Goal: Task Accomplishment & Management: Manage account settings

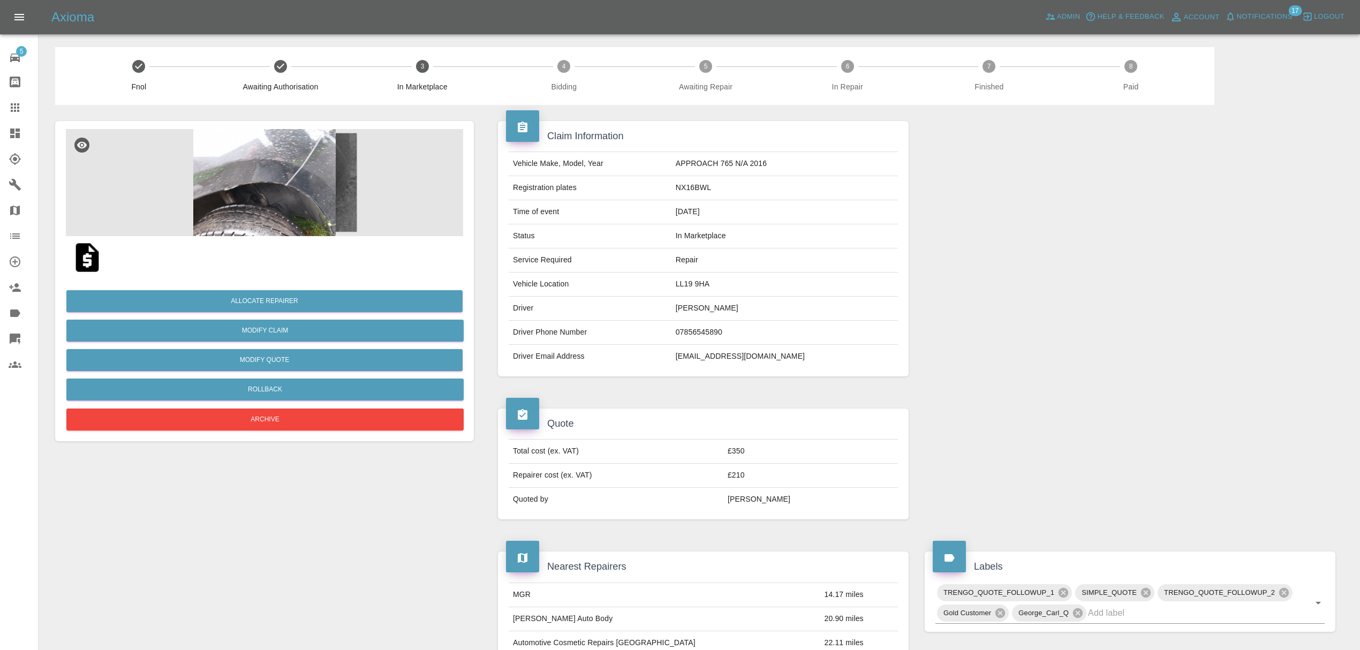
scroll to position [525, 0]
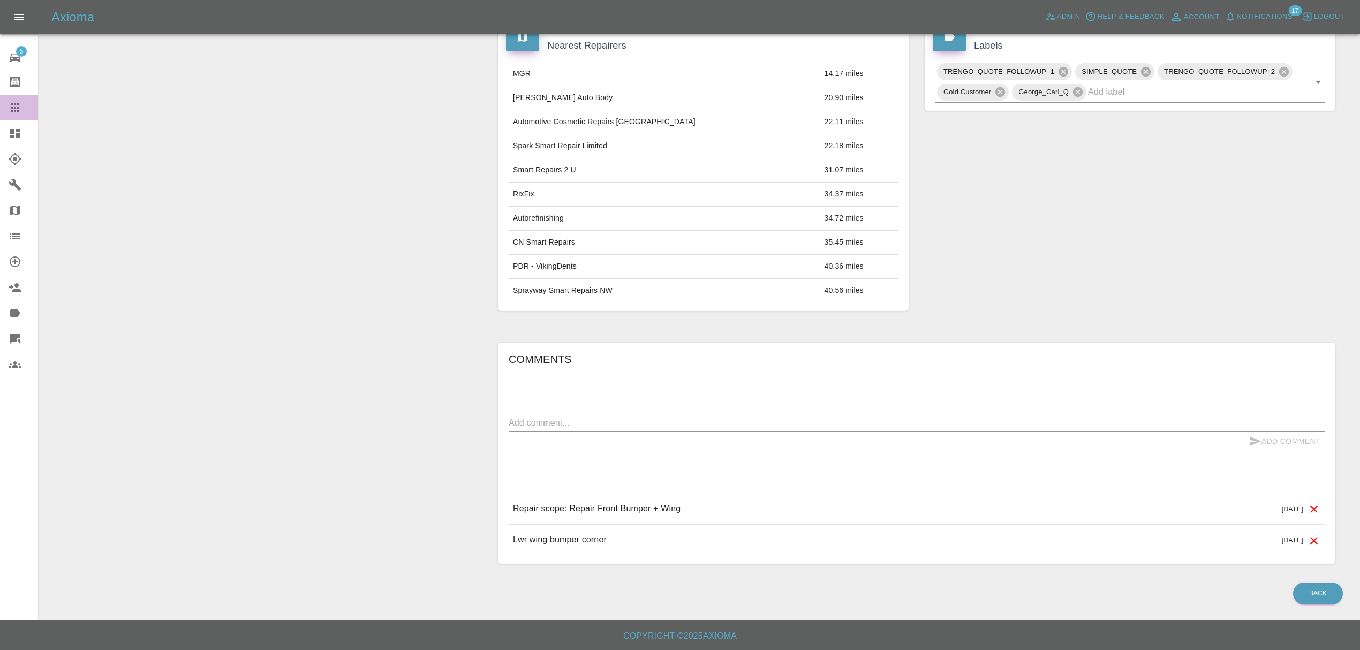
click at [19, 103] on icon at bounding box center [15, 107] width 13 height 13
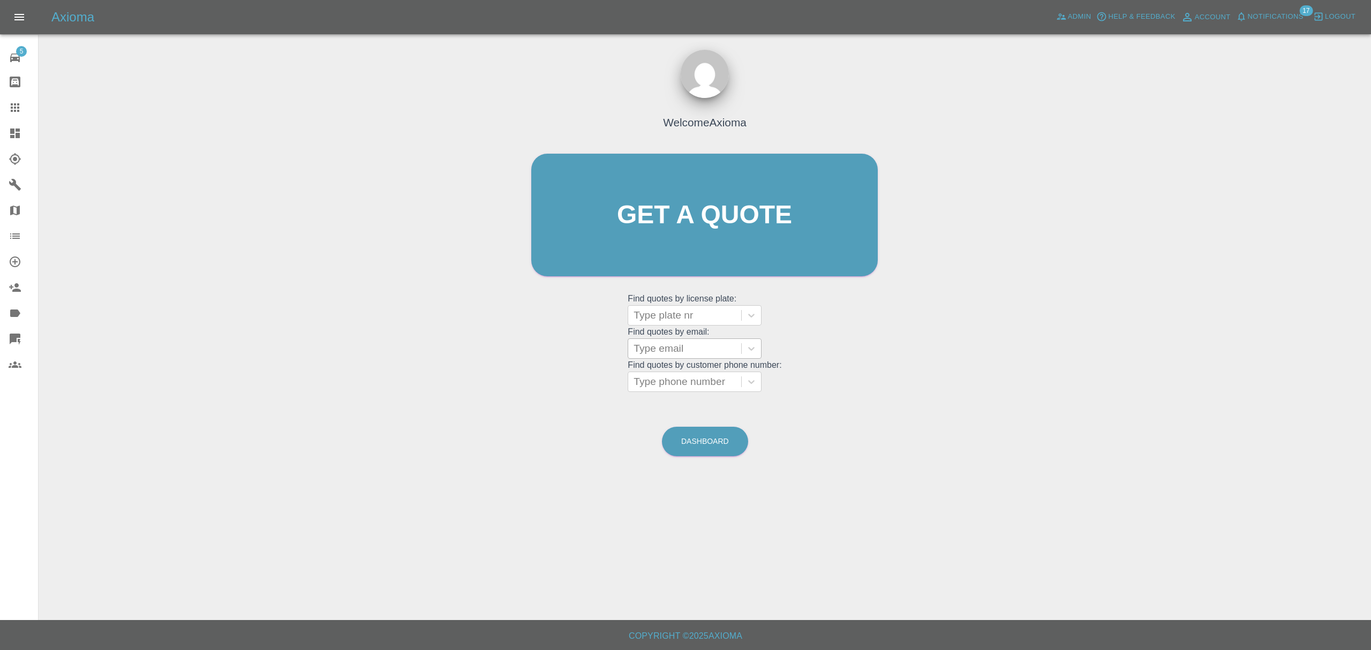
click at [698, 357] on div "Type email" at bounding box center [684, 348] width 113 height 19
paste input "[PERSON_NAME] <[EMAIL_ADDRESS][DOMAIN_NAME]>"
type input "[PERSON_NAME] <[EMAIL_ADDRESS][DOMAIN_NAME]>"
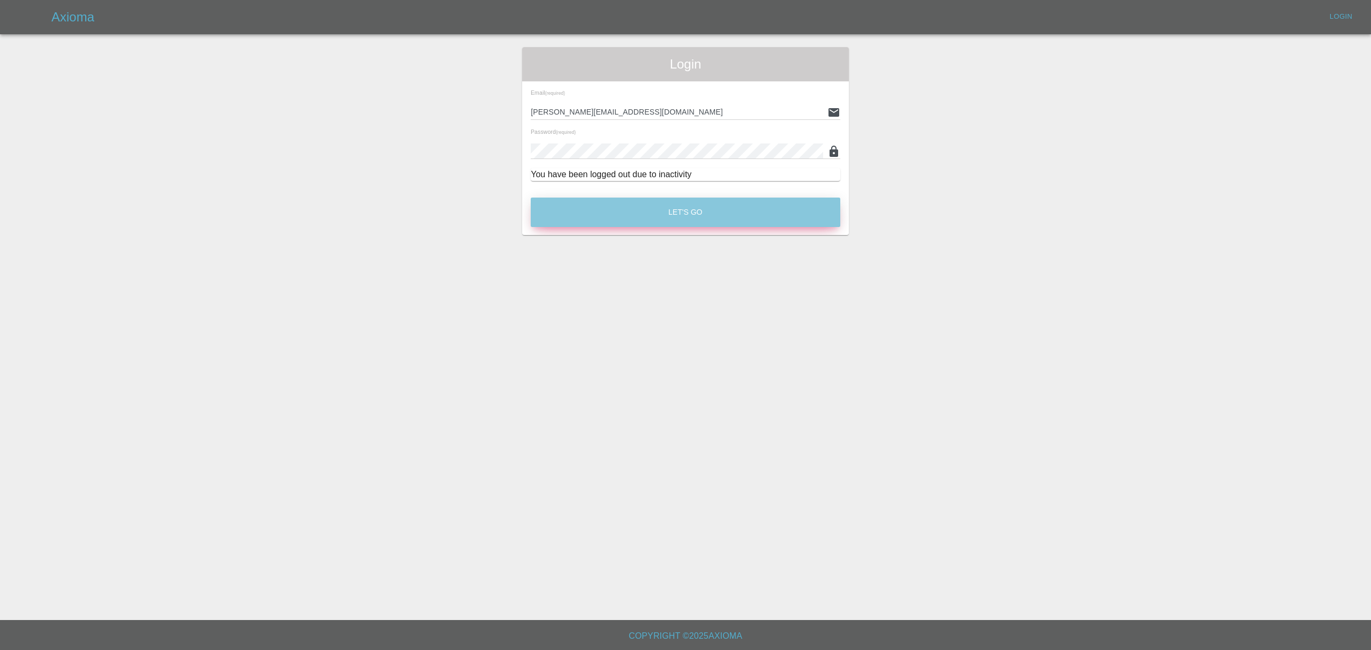
click at [740, 220] on button "Let's Go" at bounding box center [686, 212] width 310 height 29
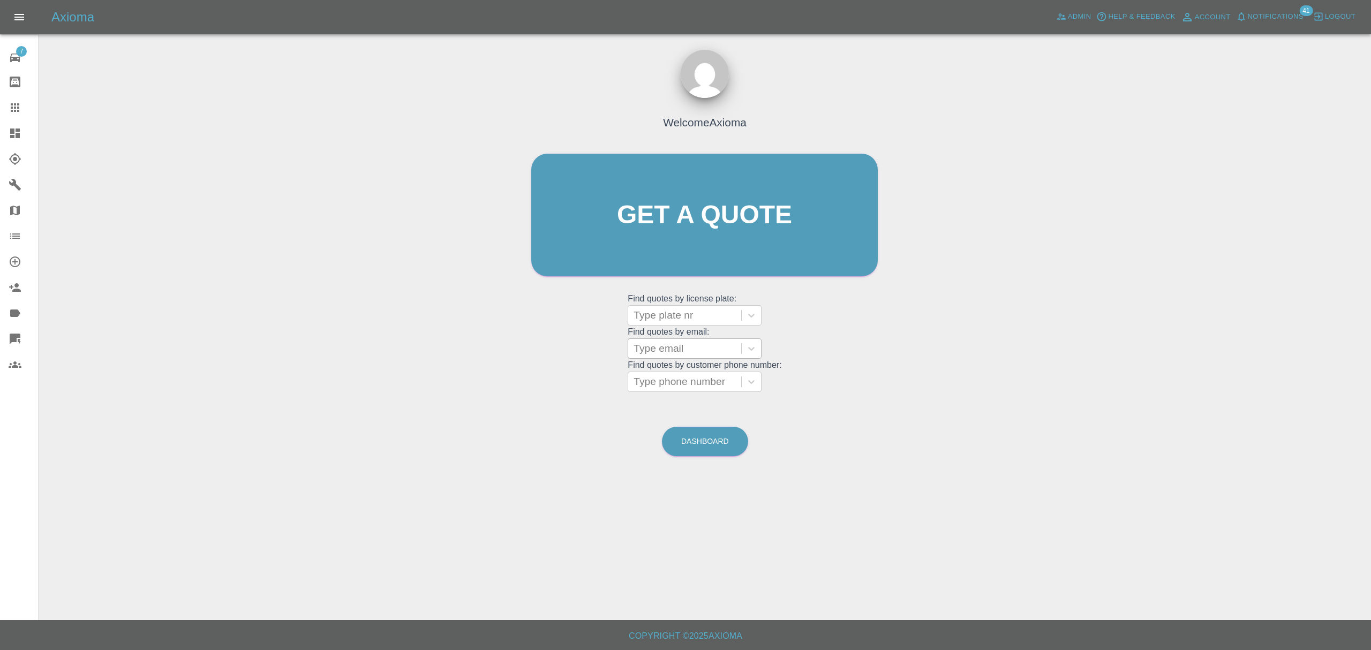
click at [662, 347] on div at bounding box center [685, 348] width 102 height 15
paste input "[PERSON_NAME] <[EMAIL_ADDRESS][DOMAIN_NAME]>"
type input "[EMAIL_ADDRESS][DOMAIN_NAME]"
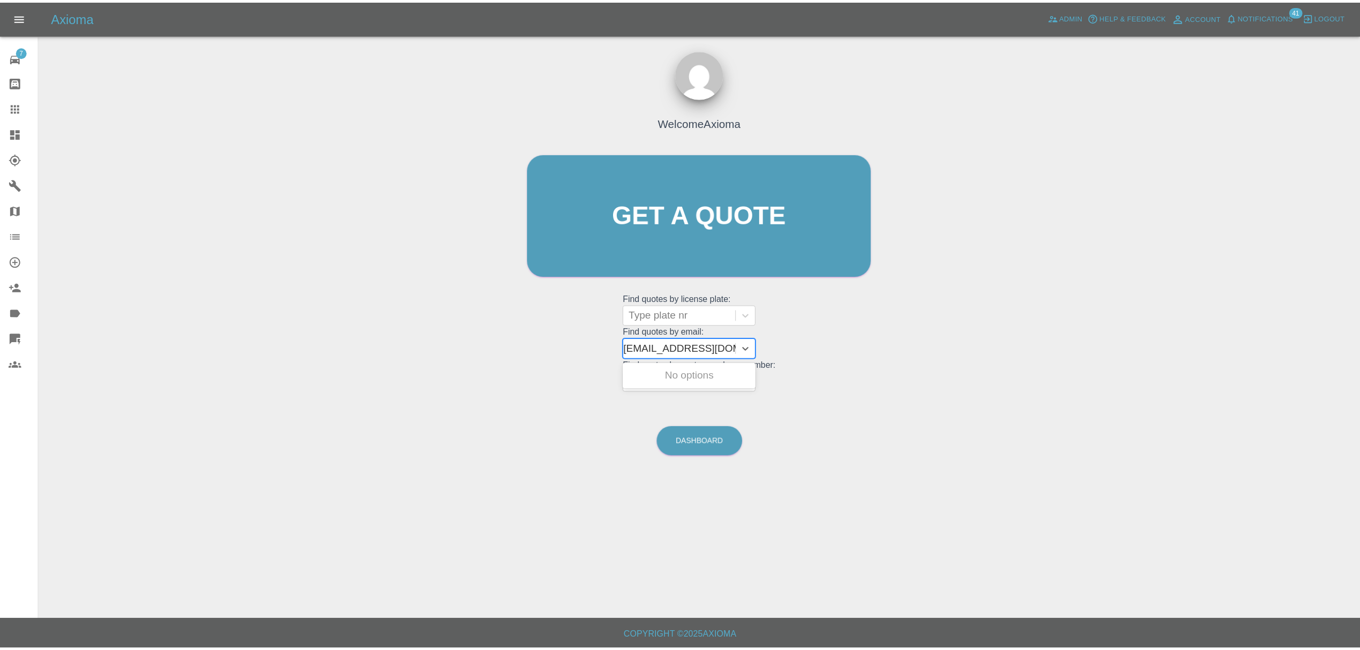
scroll to position [0, 1]
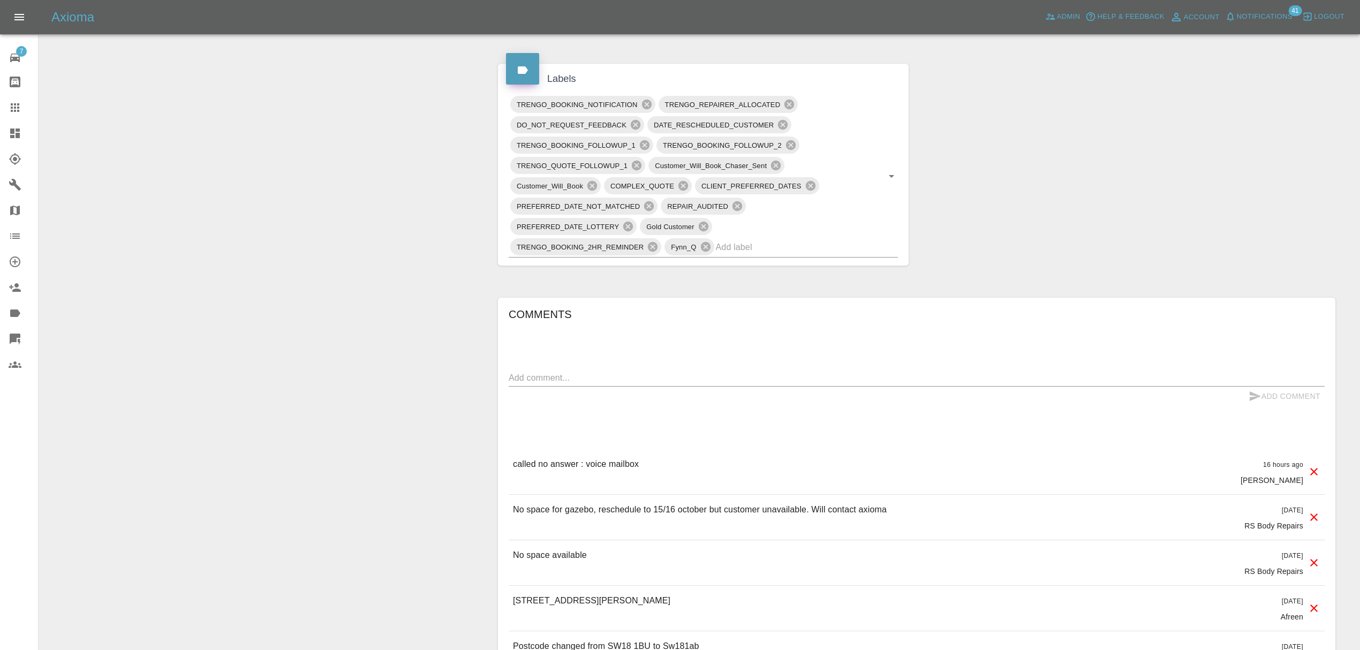
scroll to position [585, 0]
click at [18, 106] on icon at bounding box center [15, 107] width 13 height 13
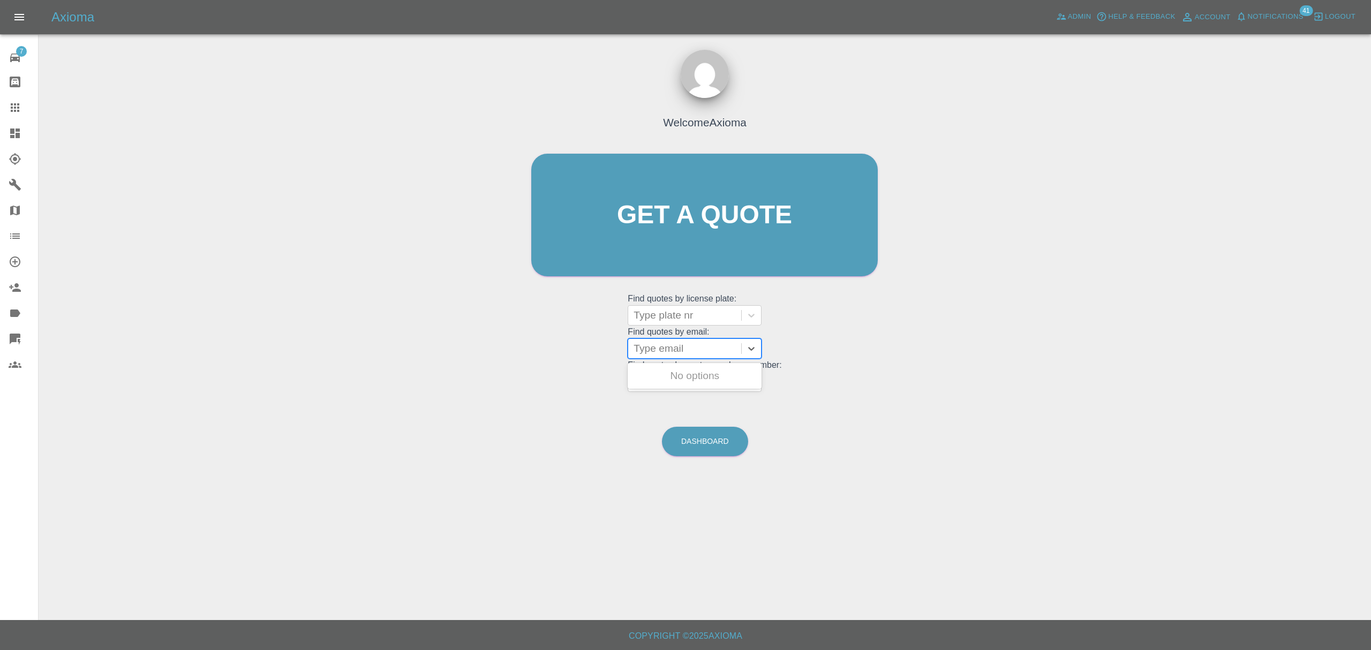
click at [705, 350] on div at bounding box center [685, 348] width 102 height 15
paste input "natalieadaderbyshire@gmail.com"
type input "natalieadaderbyshire@gmail.com"
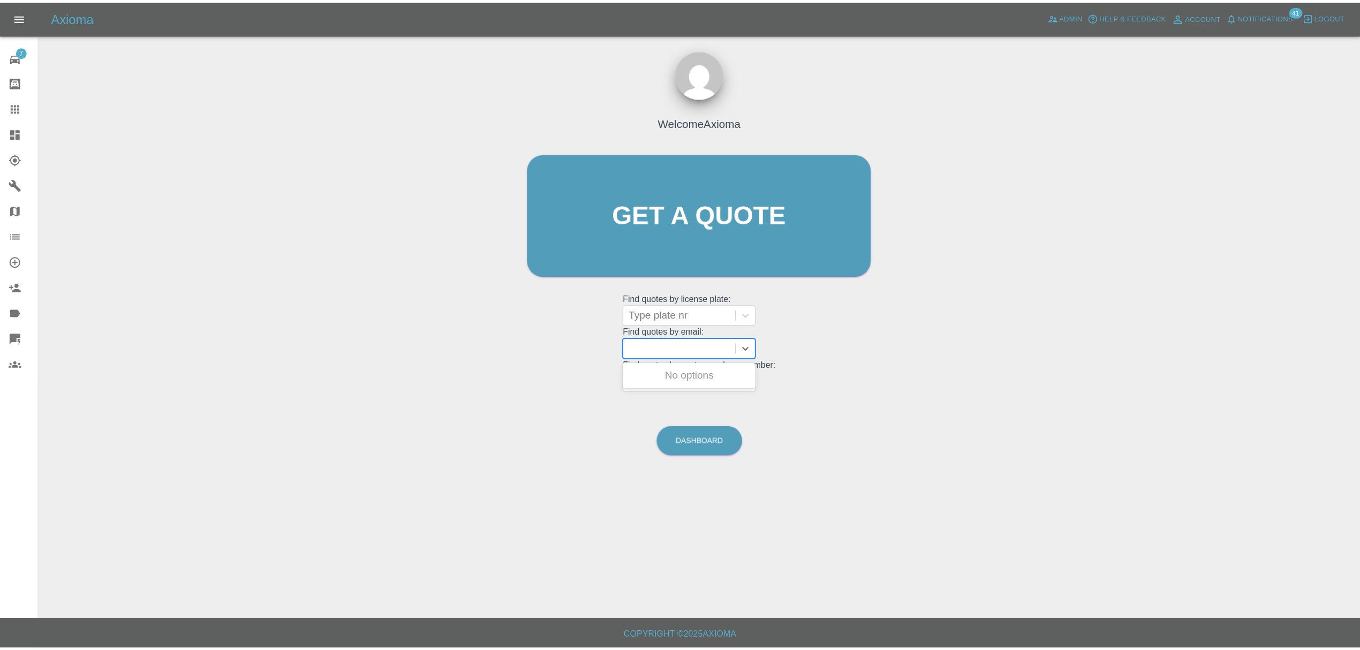
scroll to position [0, 0]
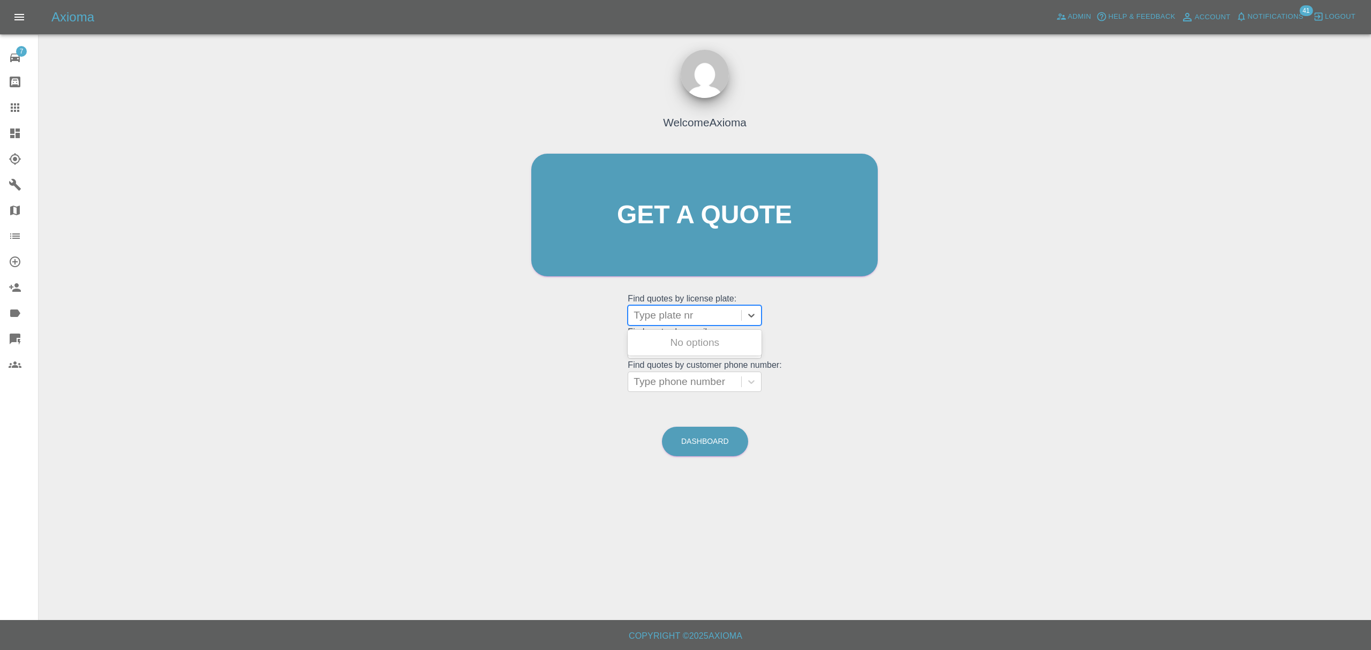
click at [677, 323] on div "Type plate nr" at bounding box center [684, 315] width 113 height 19
paste input "MP19 GX"
click at [659, 309] on input "MP19 GX" at bounding box center [658, 315] width 48 height 13
type input "MP19GX"
paste input "MP19 TGX"
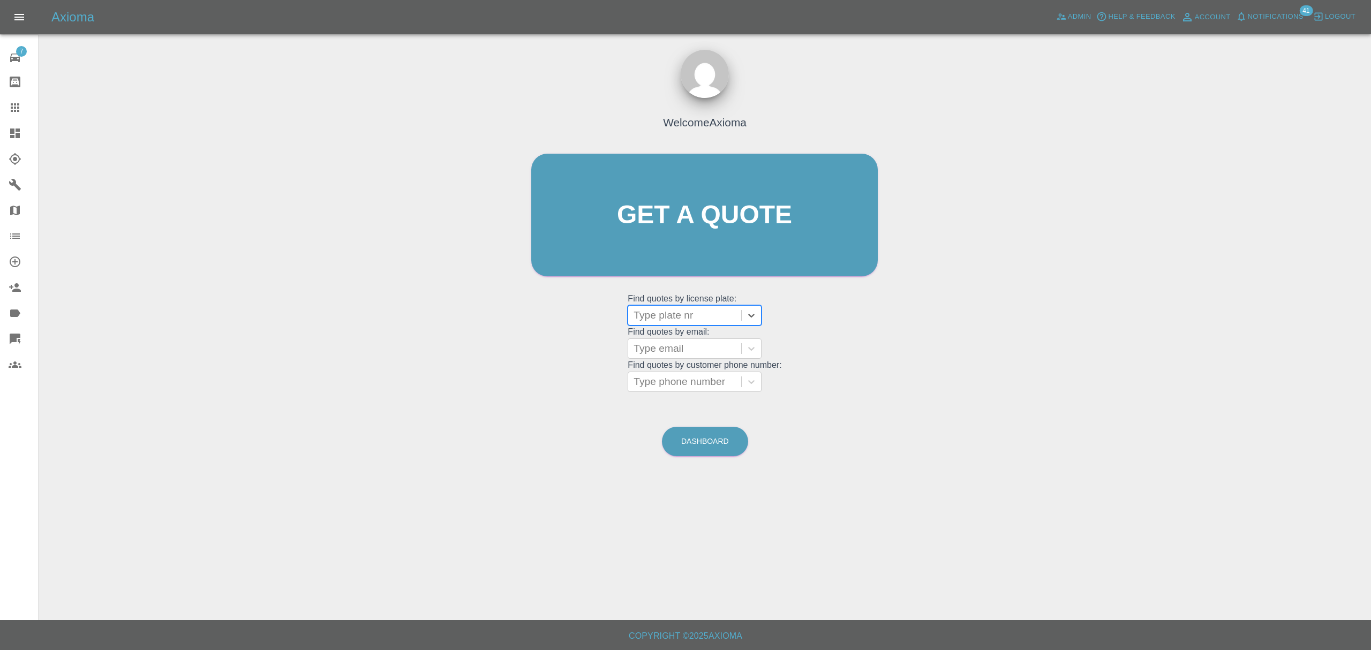
type input "MP19 TGX"
click at [689, 335] on div "MP19 TGX, Paid" at bounding box center [695, 342] width 134 height 21
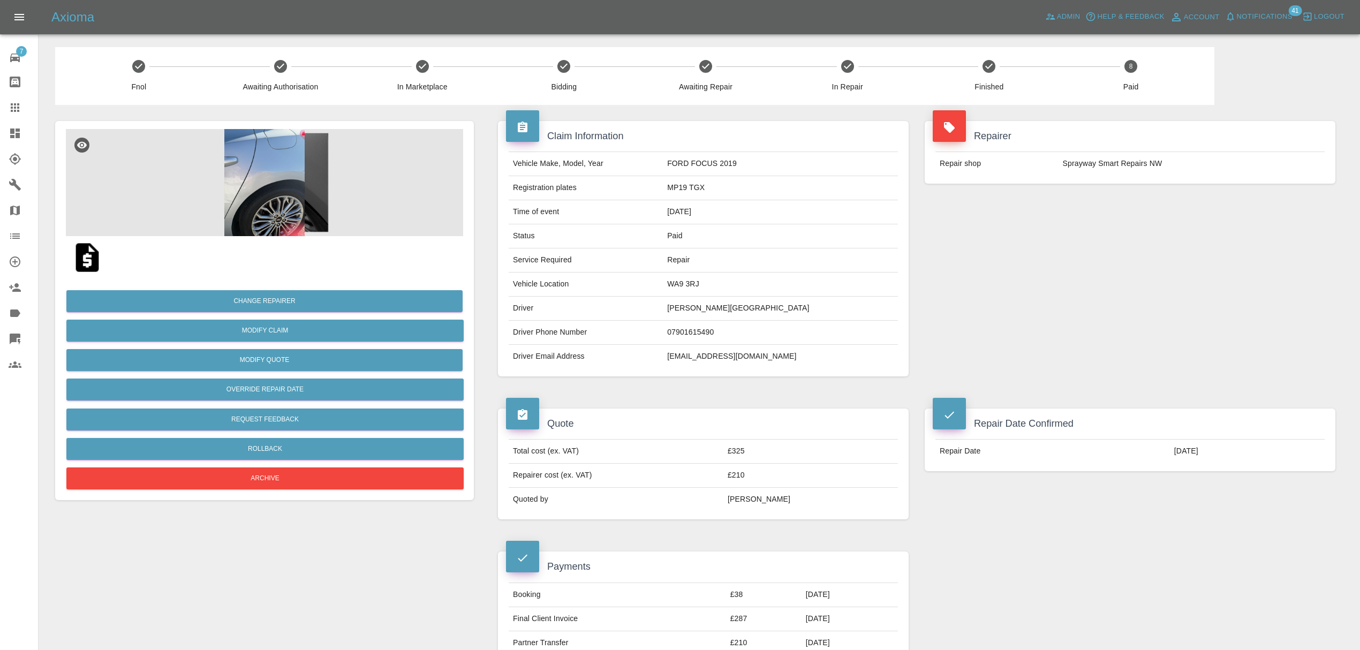
click at [277, 196] on img at bounding box center [264, 182] width 397 height 107
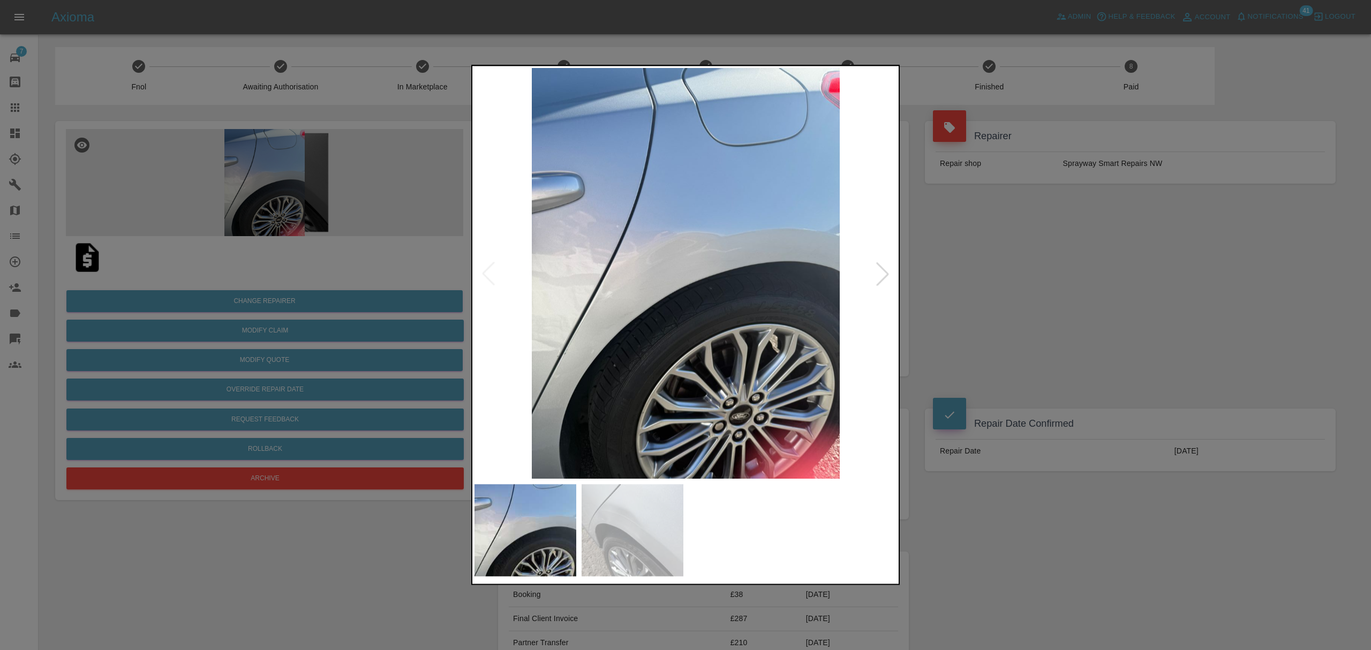
click at [885, 266] on div at bounding box center [883, 274] width 24 height 24
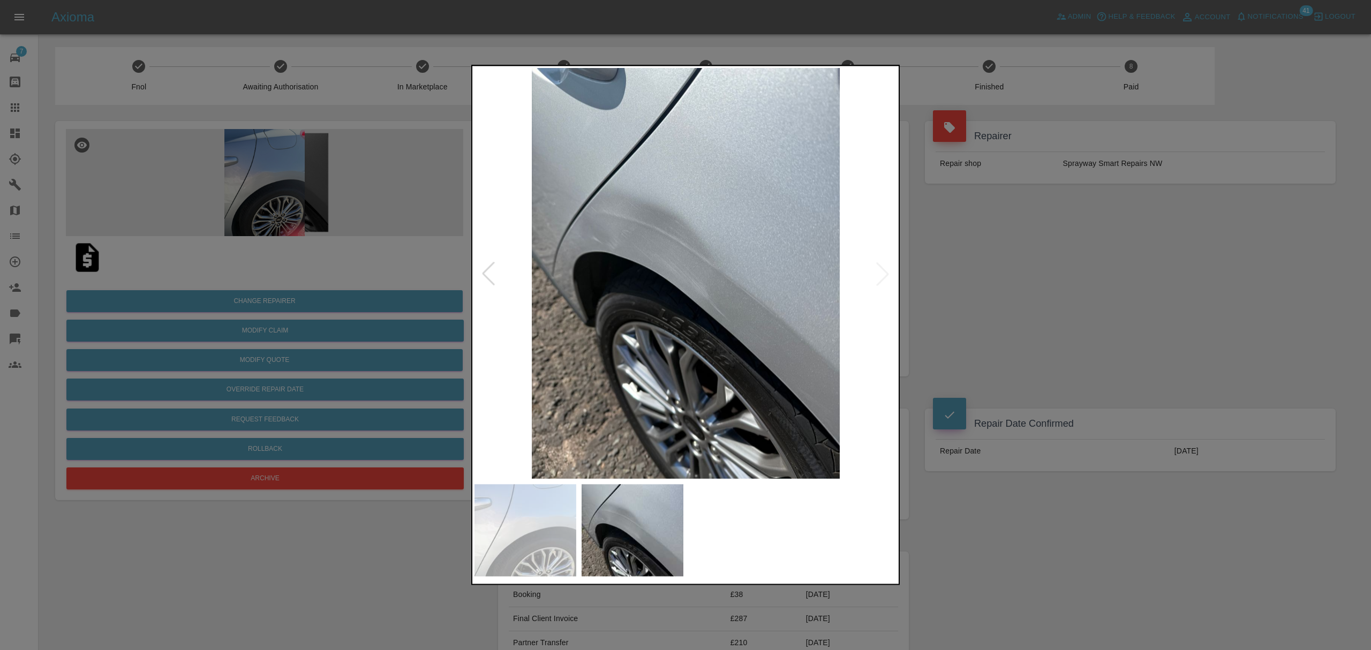
click at [1003, 281] on div at bounding box center [685, 325] width 1371 height 650
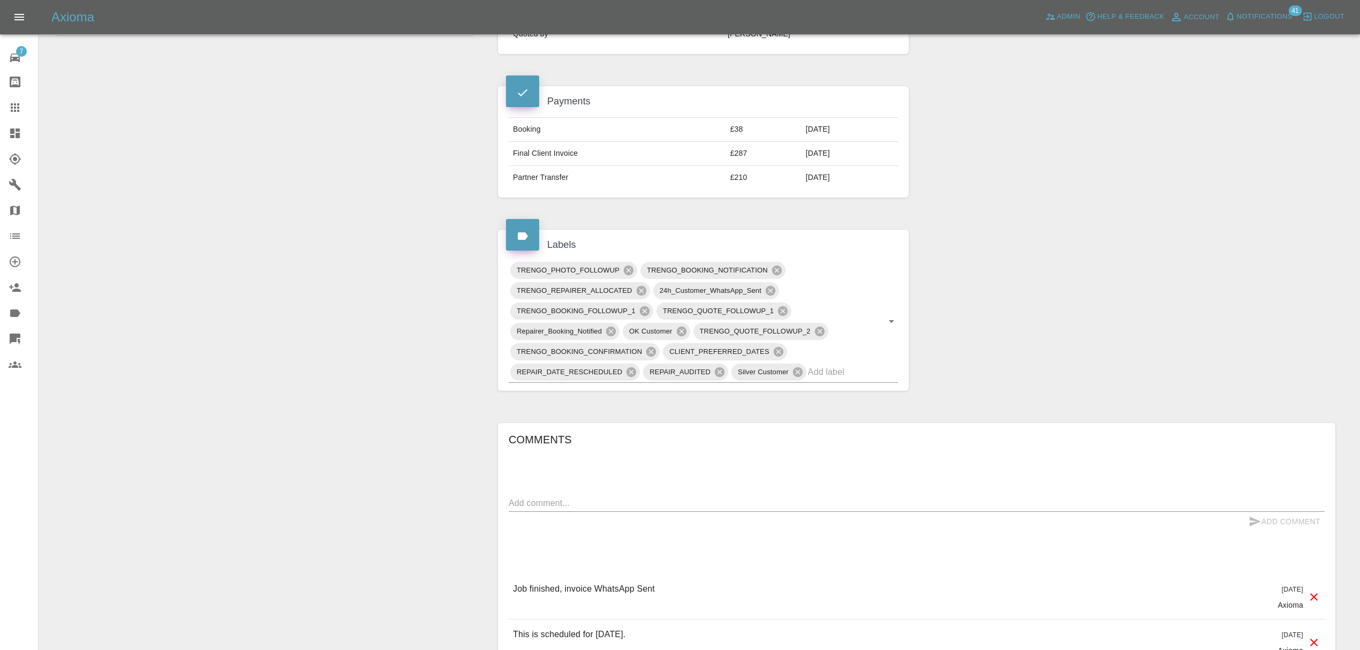
scroll to position [470, 0]
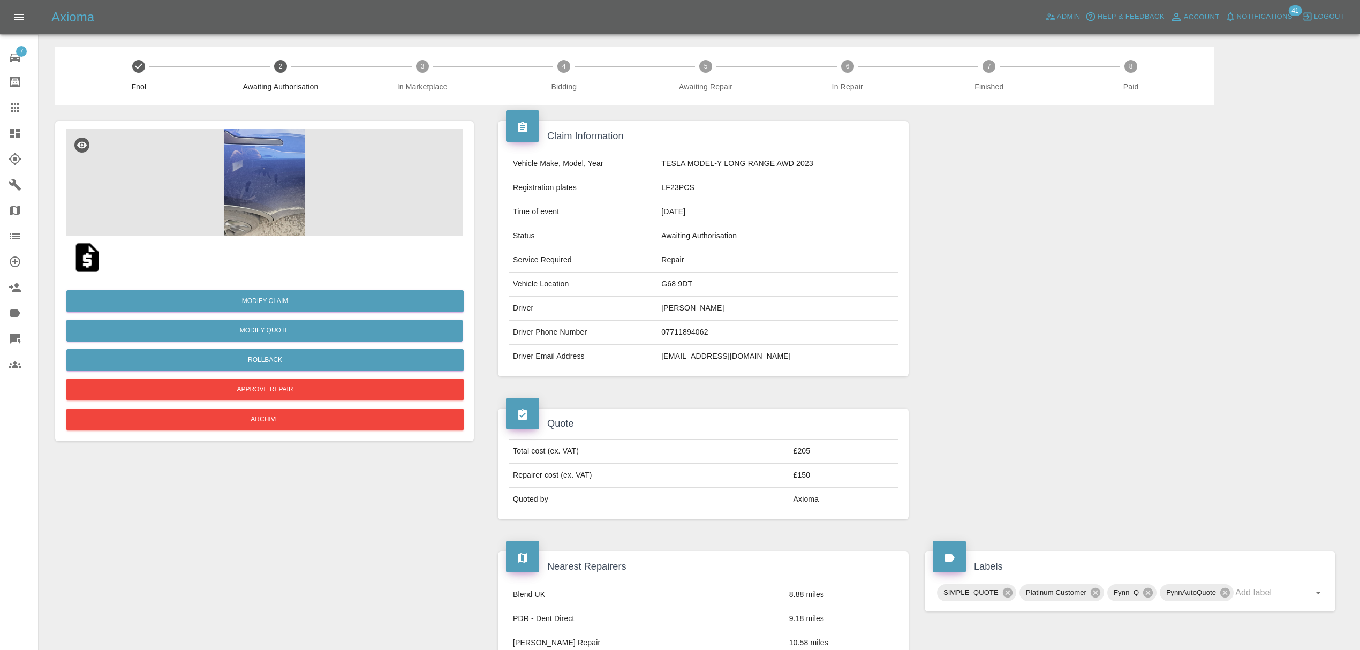
click at [262, 202] on img at bounding box center [264, 182] width 397 height 107
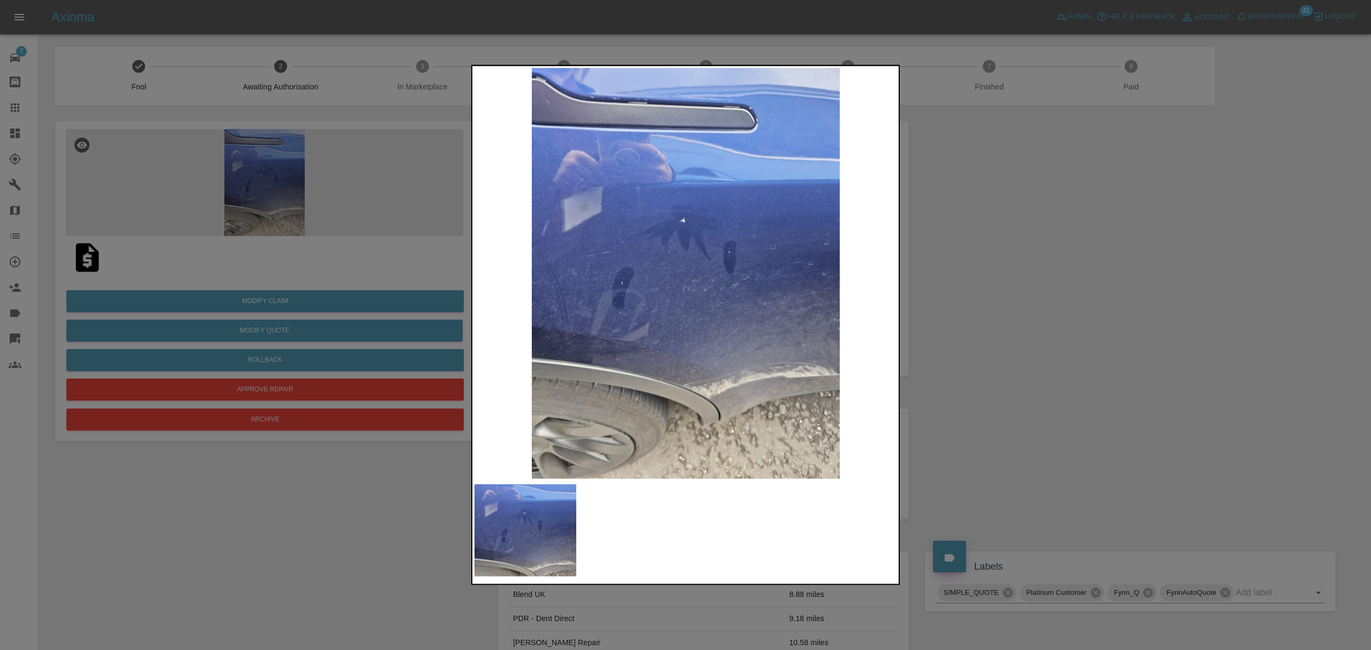
click at [958, 279] on div at bounding box center [685, 325] width 1371 height 650
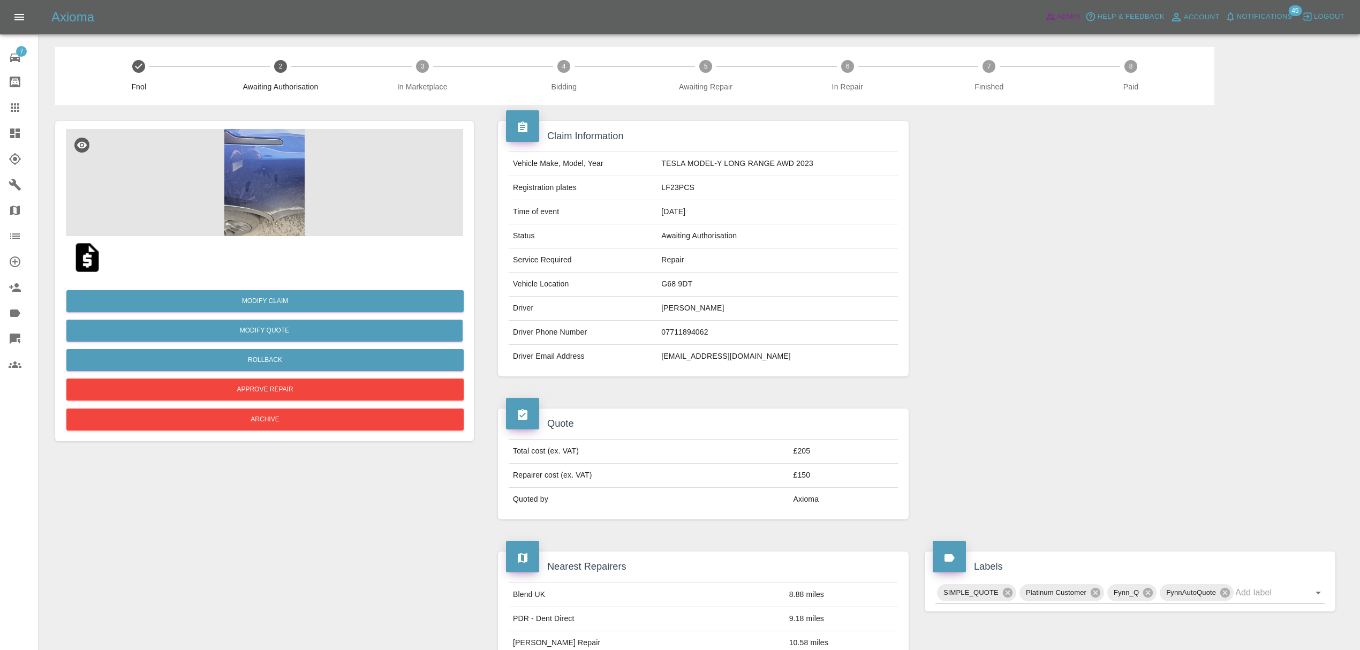
drag, startPoint x: 1063, startPoint y: 14, endPoint x: 1053, endPoint y: 40, distance: 27.6
click at [1063, 14] on span "Admin" at bounding box center [1069, 17] width 24 height 12
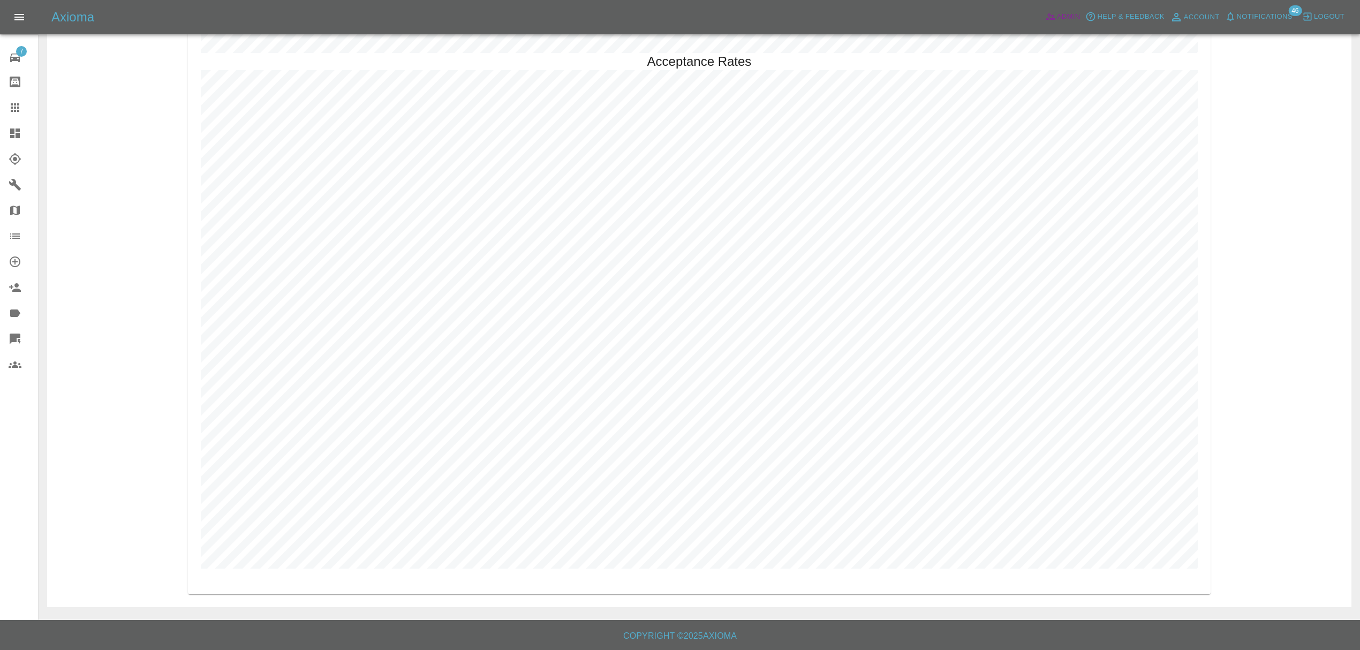
scroll to position [3118, 0]
click at [1261, 22] on span "Notifications" at bounding box center [1265, 17] width 56 height 12
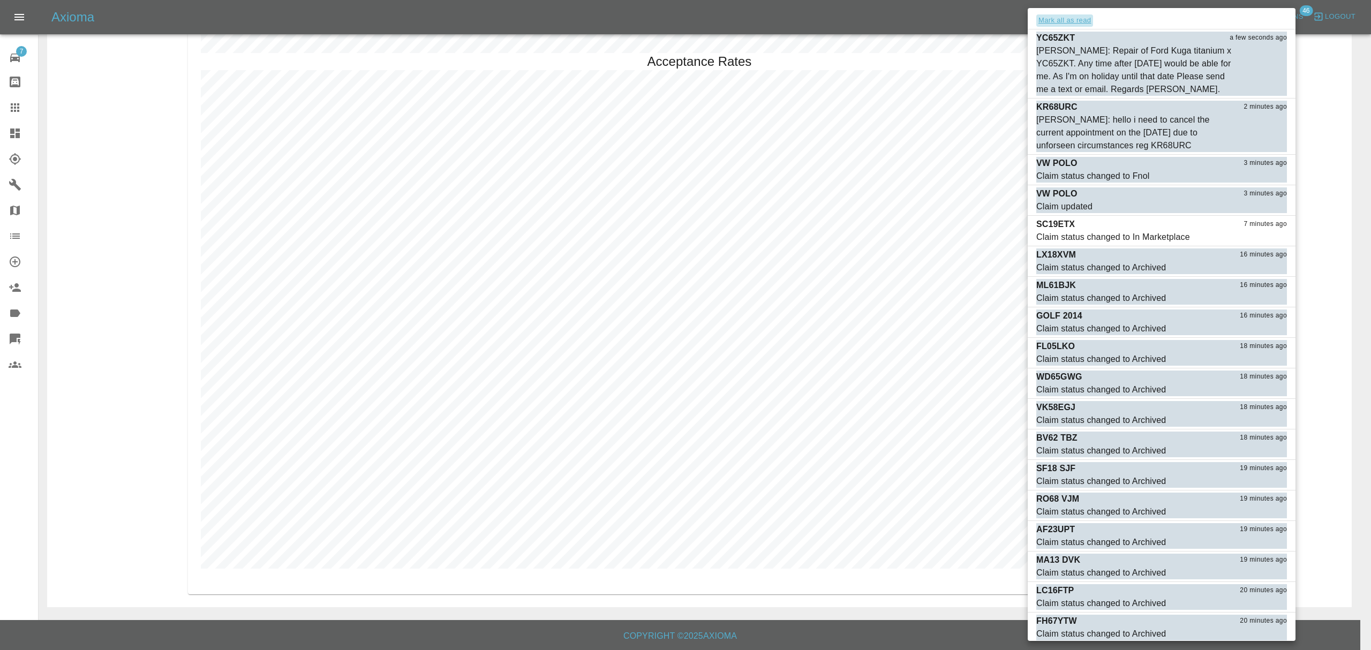
click at [1066, 20] on button "Mark all as read" at bounding box center [1064, 20] width 57 height 12
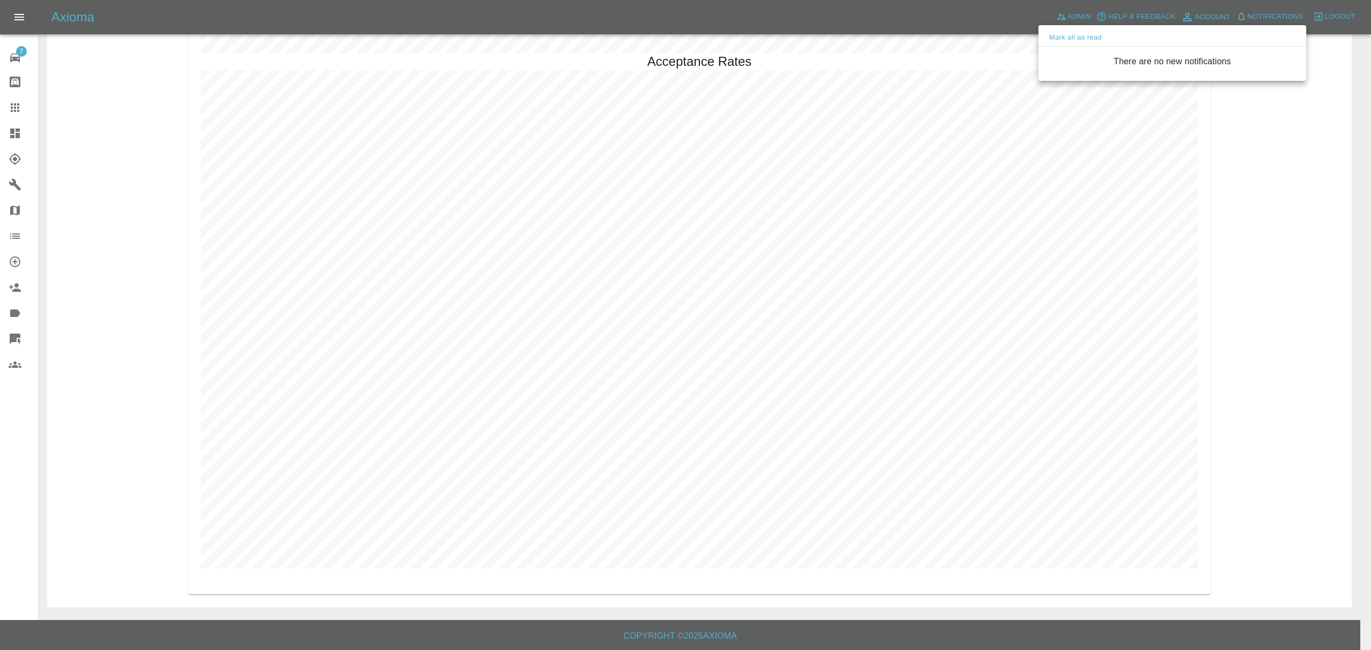
click at [21, 131] on div at bounding box center [685, 325] width 1371 height 650
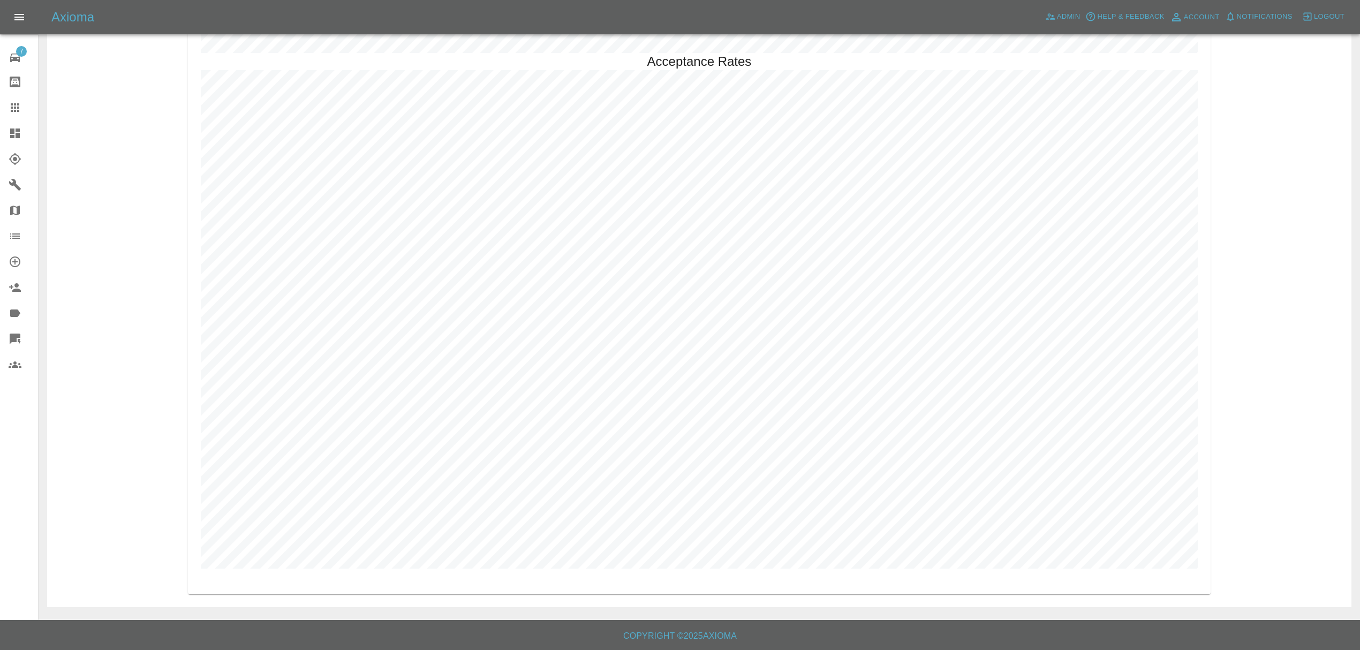
click at [16, 131] on icon at bounding box center [15, 134] width 10 height 10
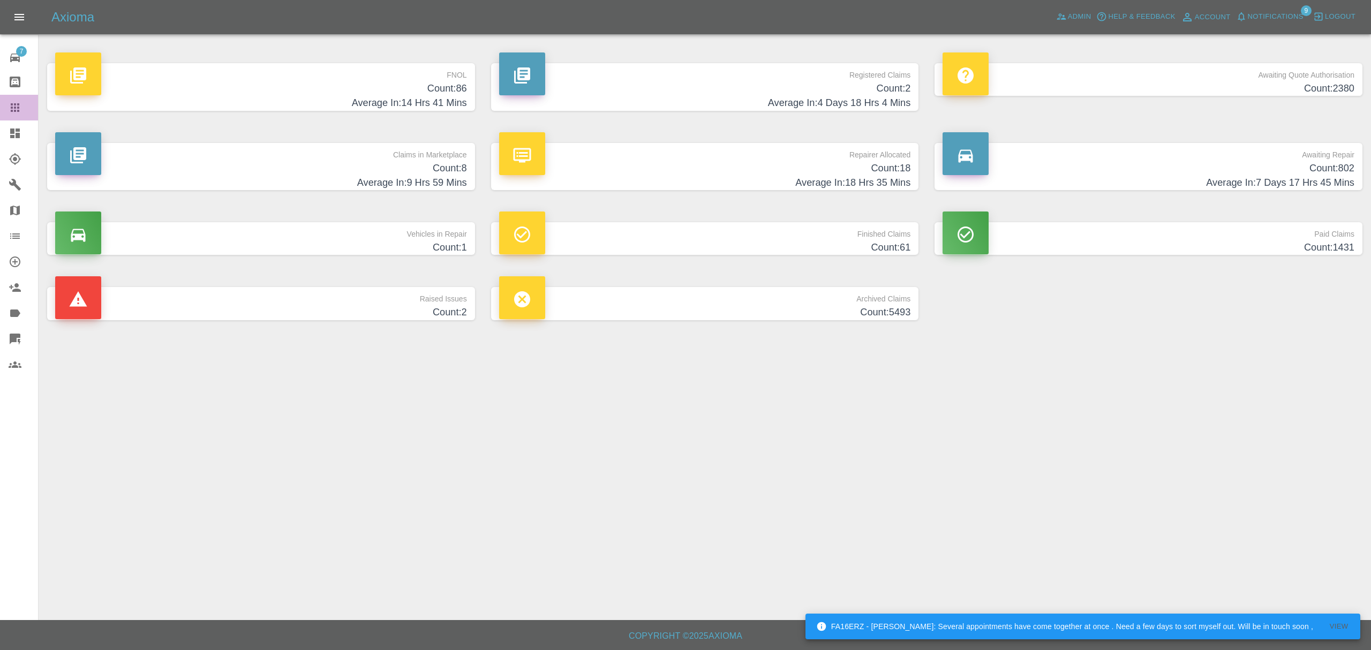
click at [26, 105] on div at bounding box center [24, 107] width 30 height 13
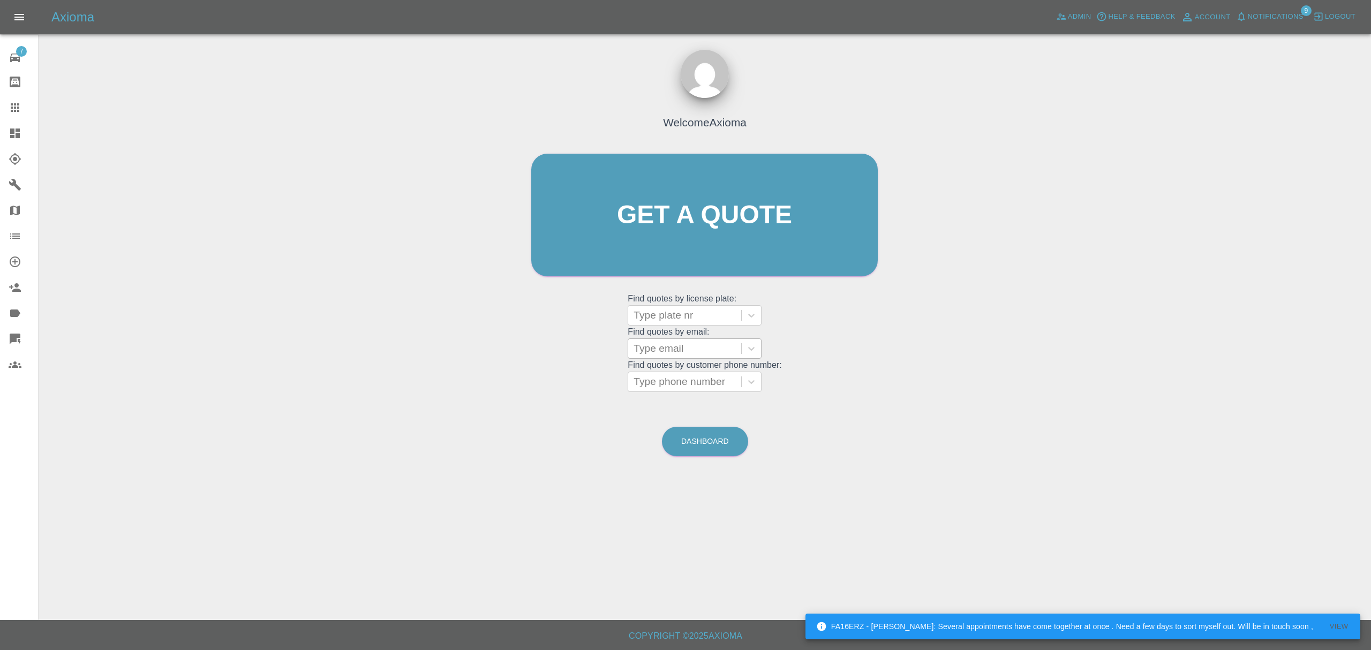
click at [670, 353] on div at bounding box center [685, 348] width 102 height 15
paste input "[PERSON_NAME] <[EMAIL_ADDRESS][DOMAIN_NAME]>"
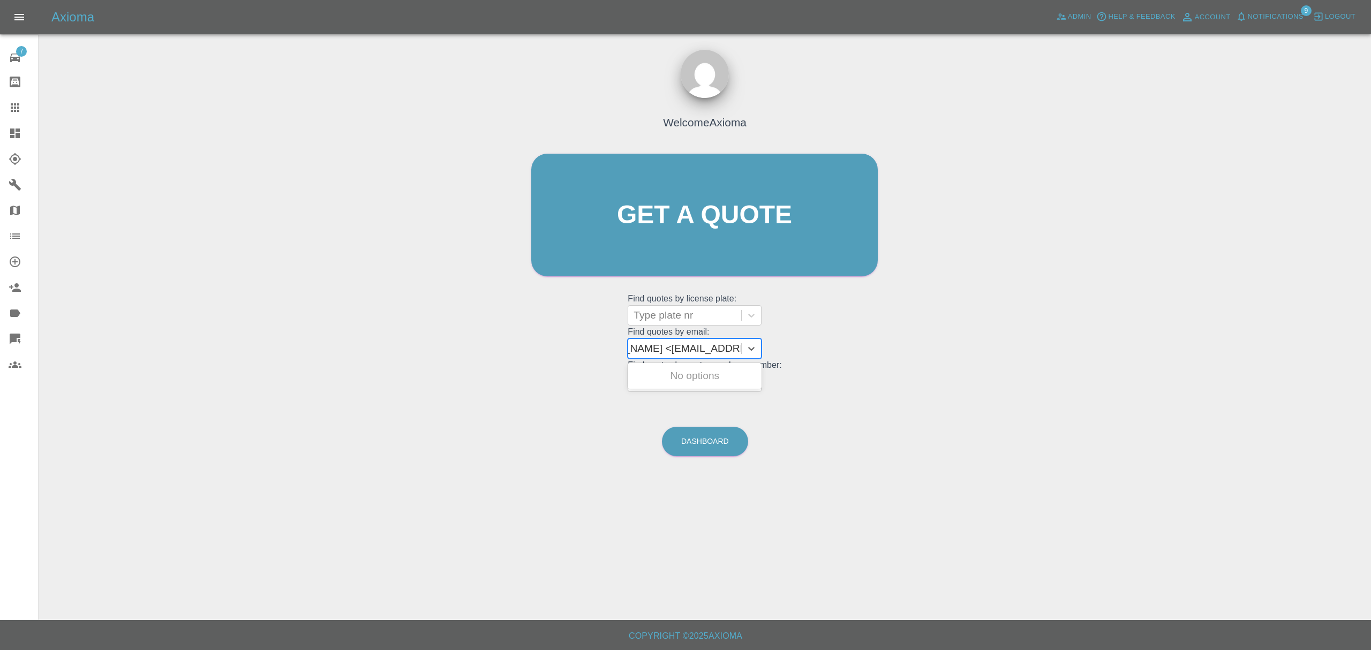
scroll to position [0, 5]
type input "[EMAIL_ADDRESS][DOMAIN_NAME]"
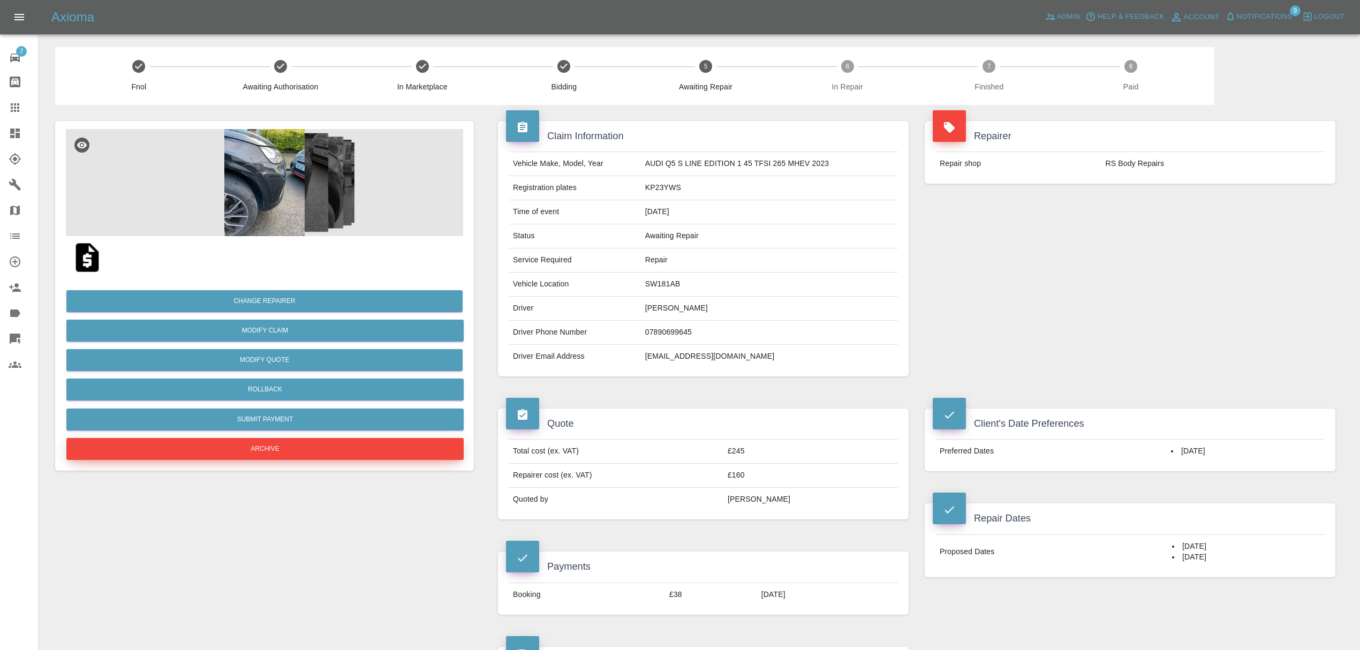
click at [290, 457] on button "Archive" at bounding box center [264, 449] width 397 height 22
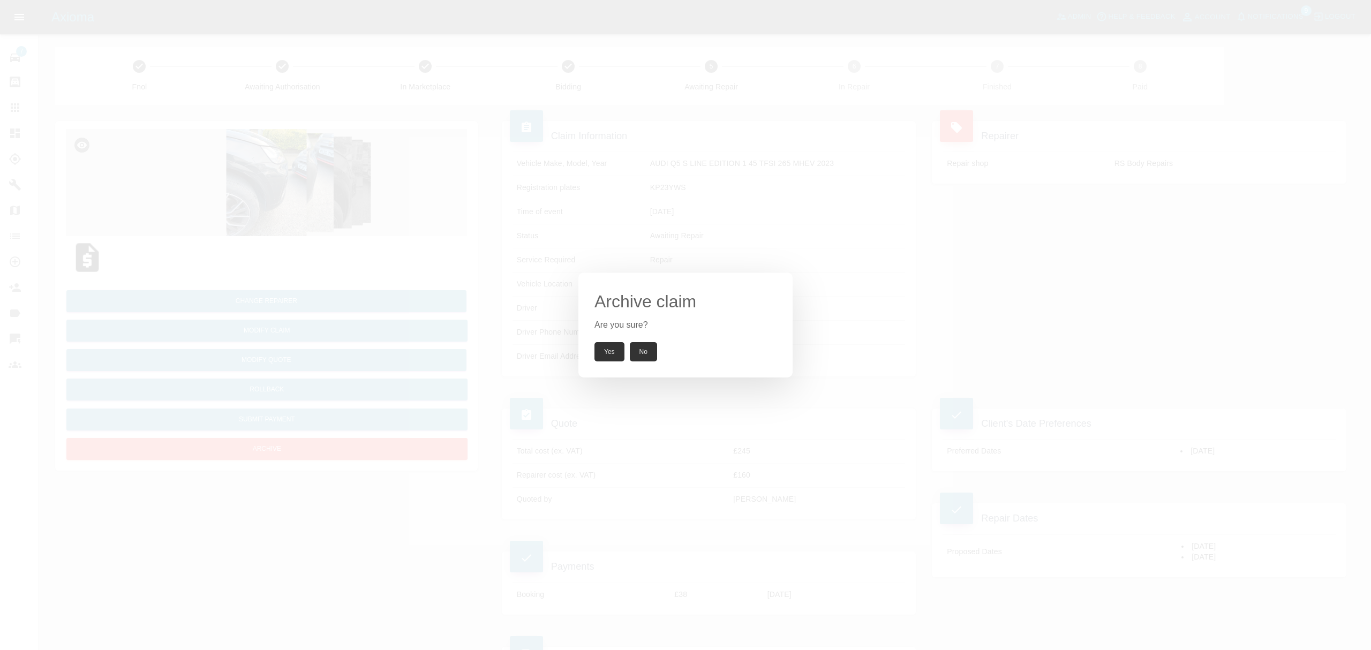
click at [607, 356] on button "Yes" at bounding box center [609, 351] width 30 height 19
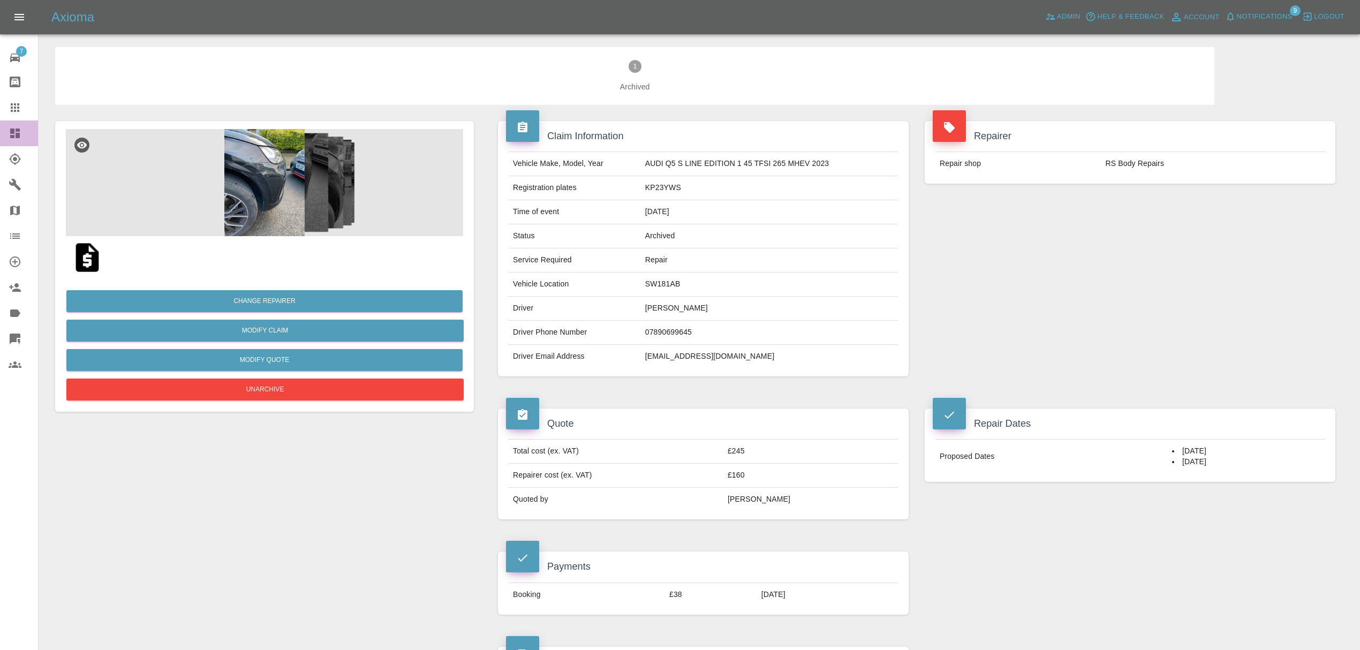
click at [20, 136] on icon at bounding box center [15, 133] width 13 height 13
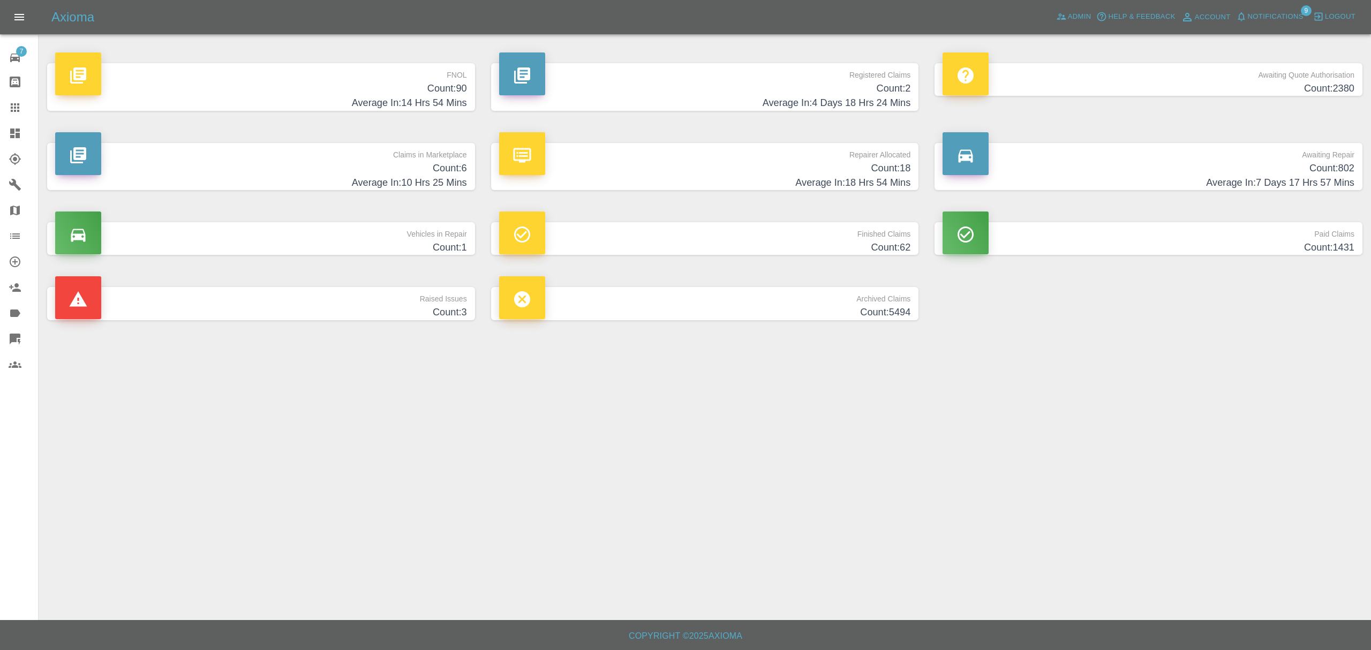
click at [1294, 18] on span "Notifications" at bounding box center [1276, 17] width 56 height 12
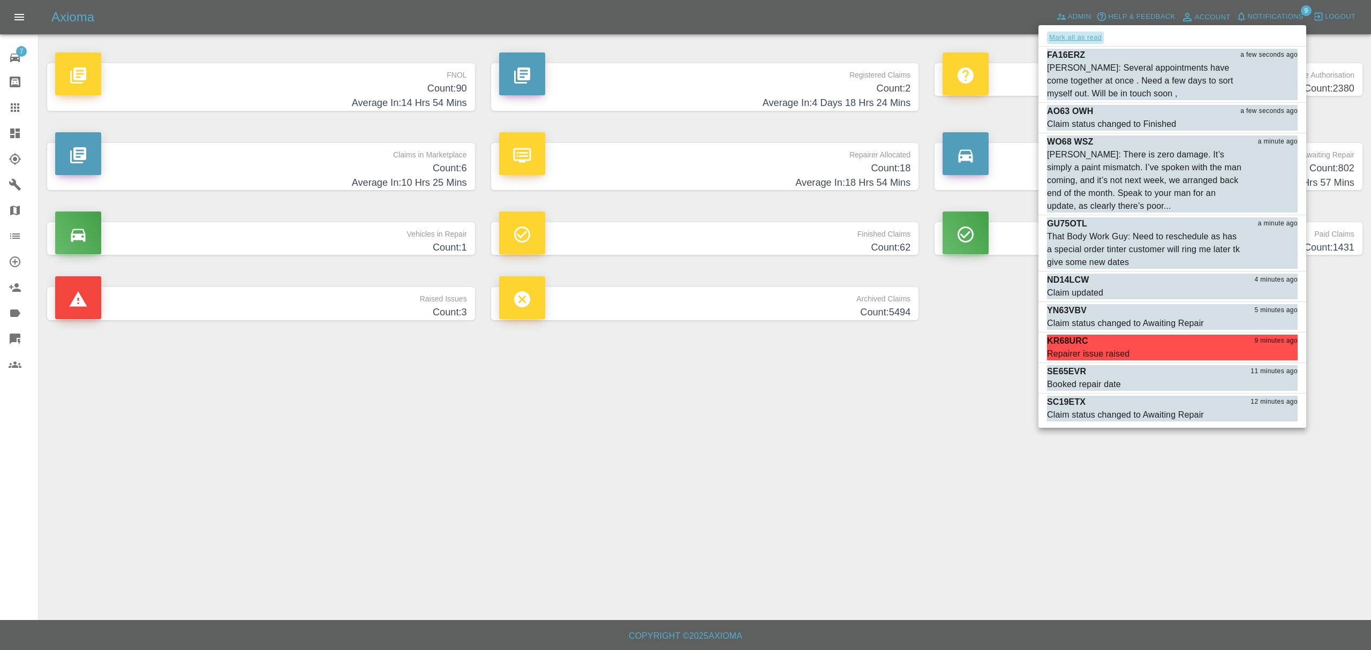
click at [1067, 39] on button "Mark all as read" at bounding box center [1075, 38] width 57 height 12
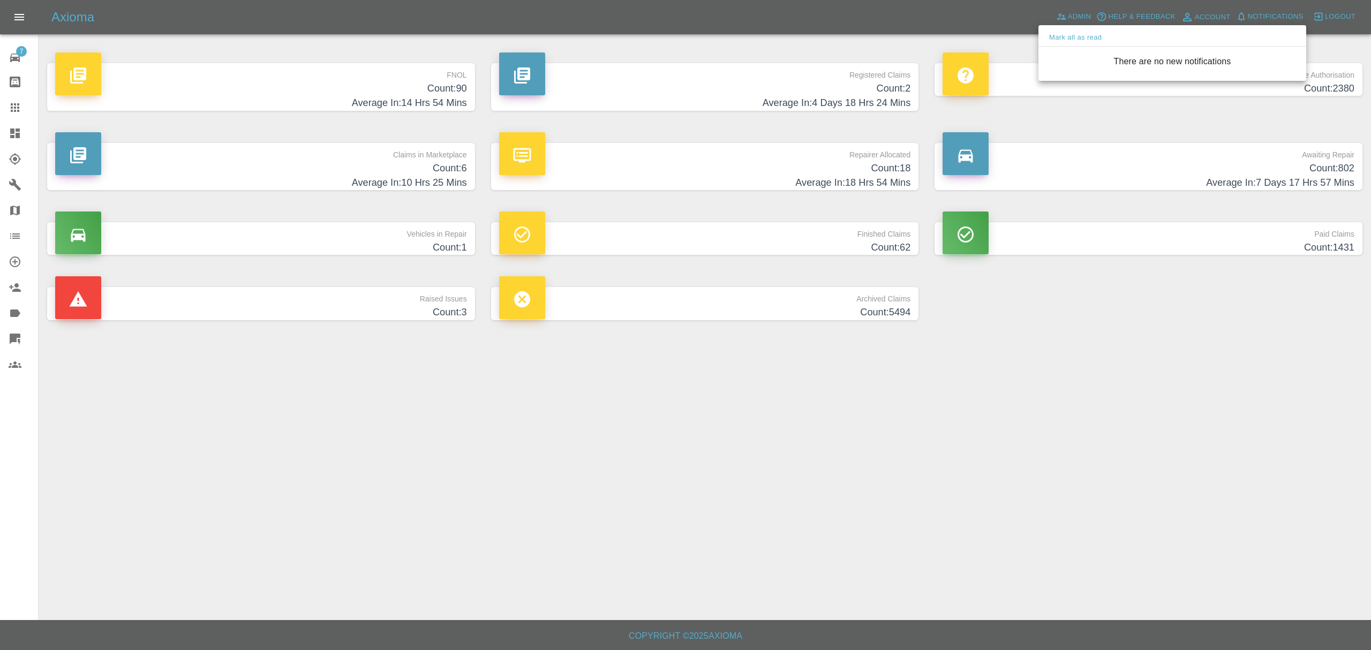
drag, startPoint x: 635, startPoint y: 574, endPoint x: 628, endPoint y: 570, distance: 7.9
click at [632, 572] on div at bounding box center [685, 325] width 1371 height 650
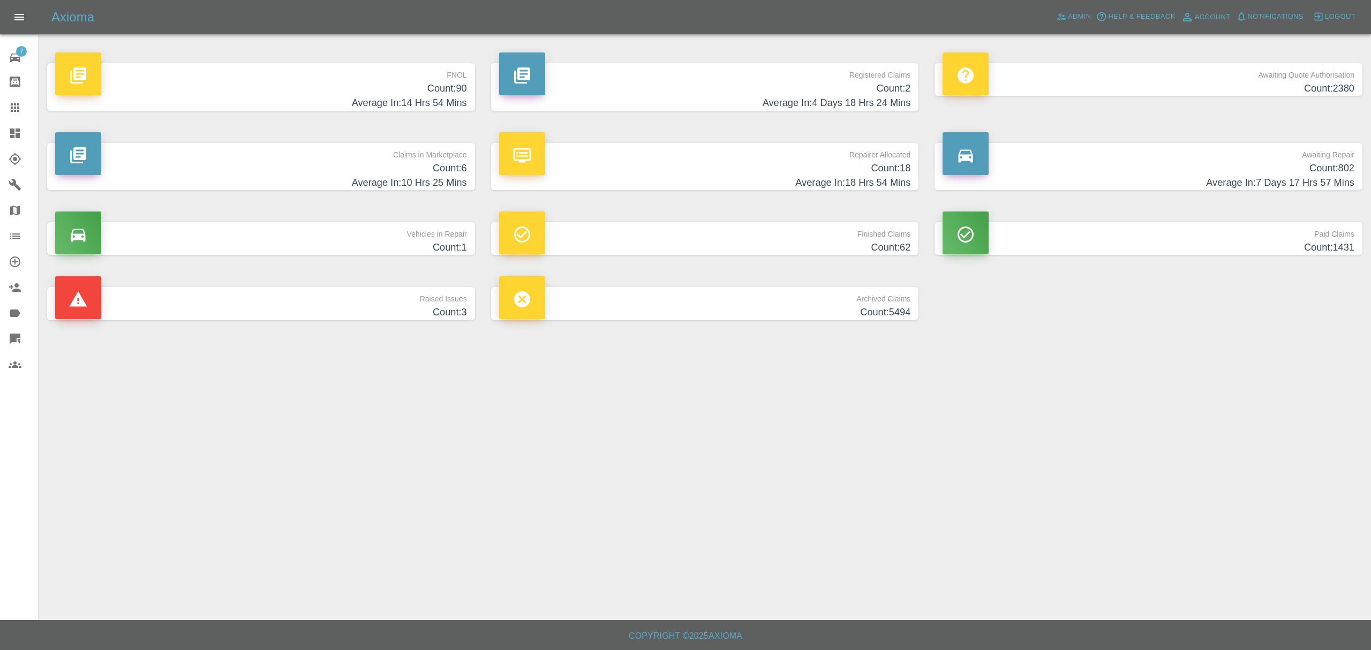
click at [303, 89] on h4 "Count: 90" at bounding box center [261, 88] width 412 height 14
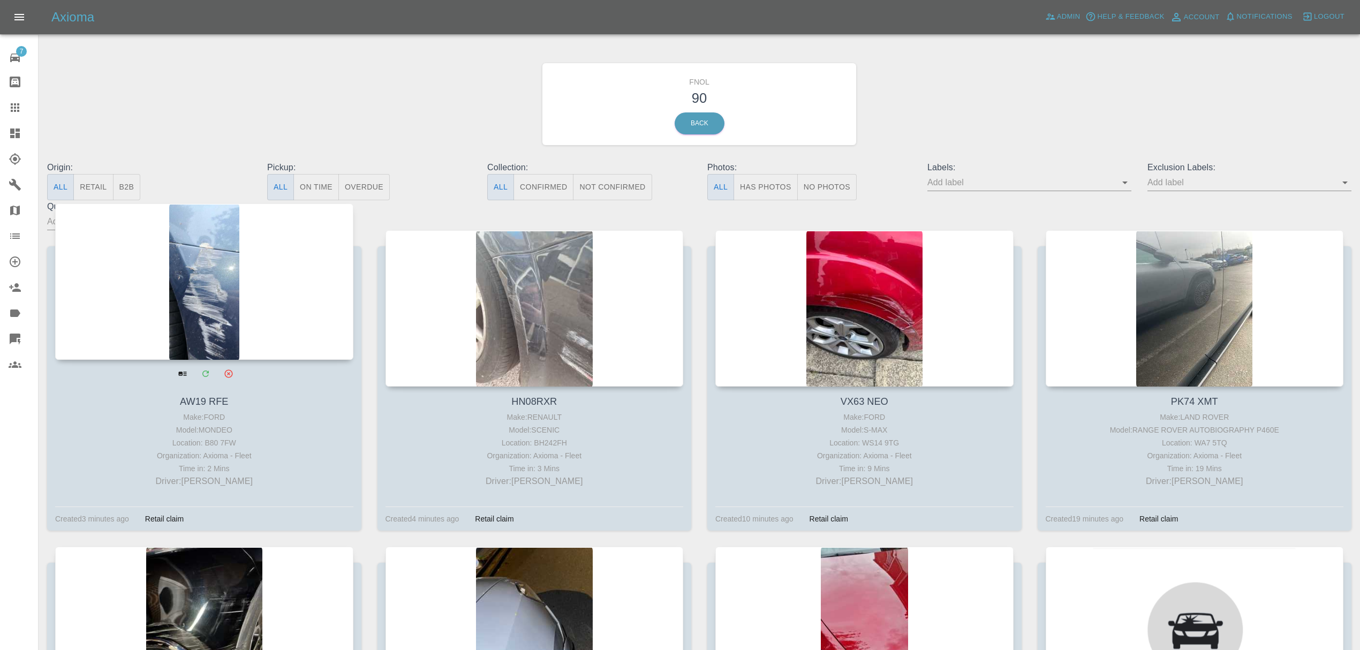
click at [221, 287] on div at bounding box center [204, 282] width 298 height 156
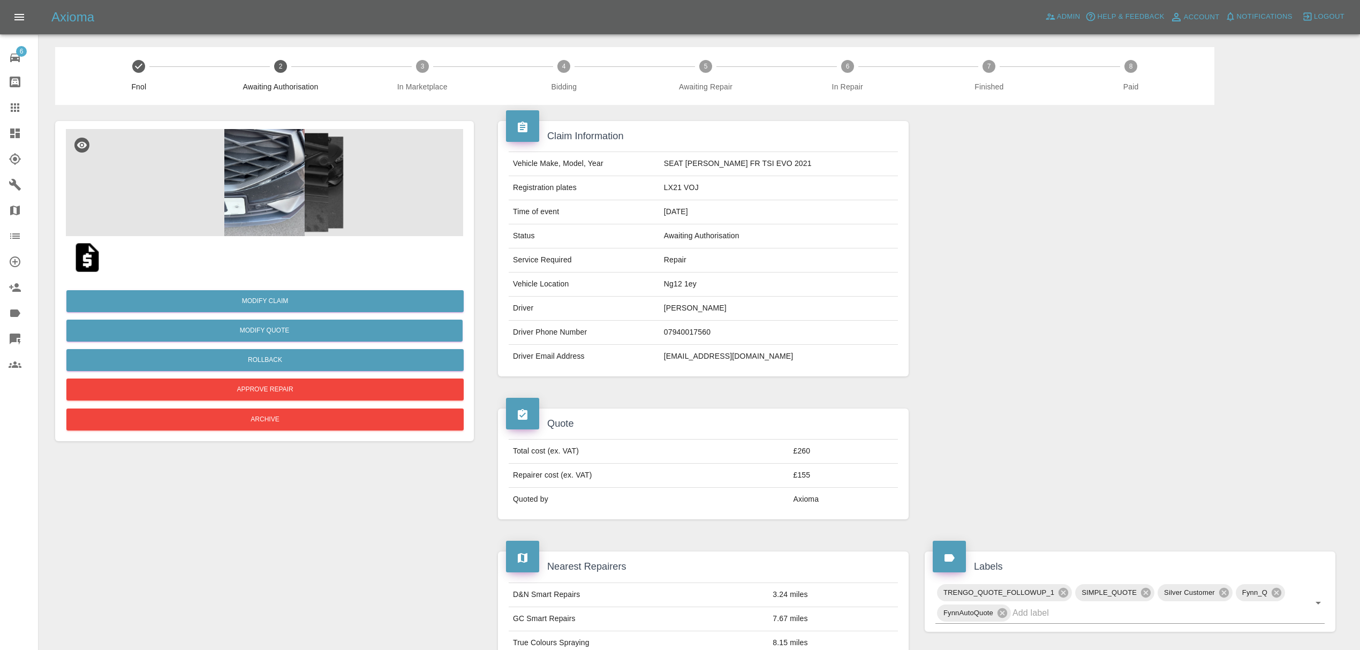
click at [277, 183] on img at bounding box center [264, 182] width 397 height 107
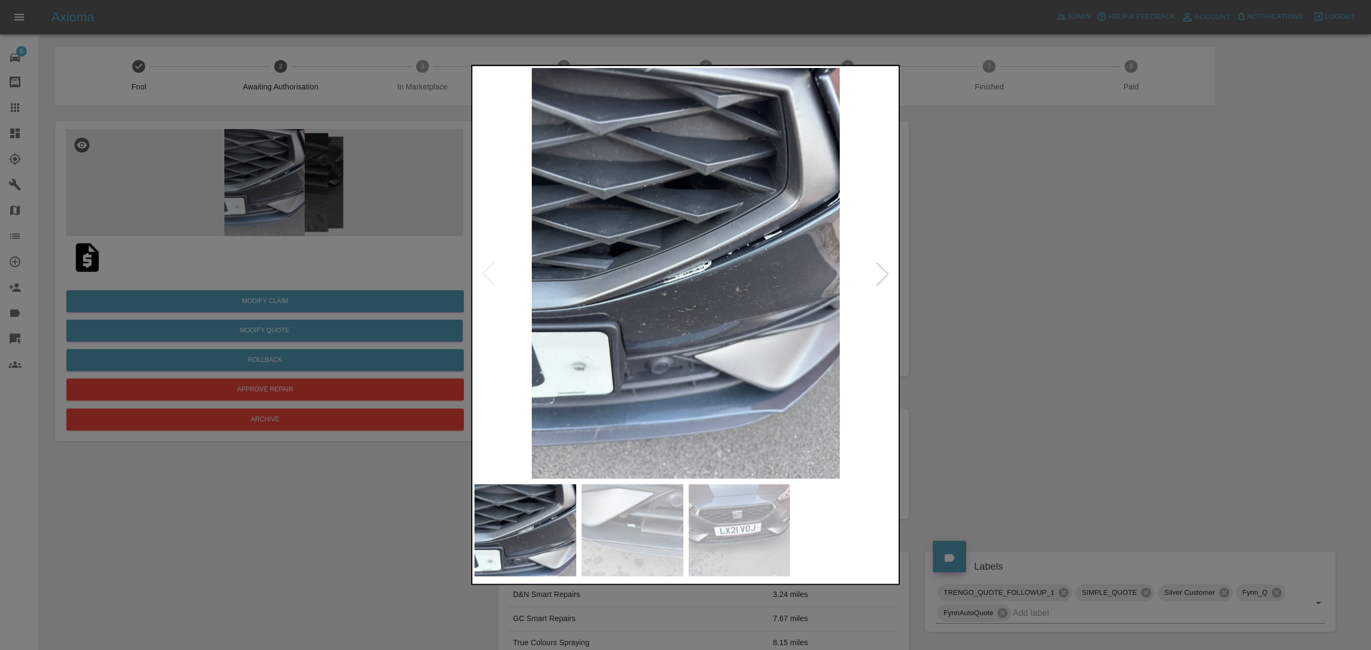
click at [888, 269] on div at bounding box center [883, 274] width 24 height 24
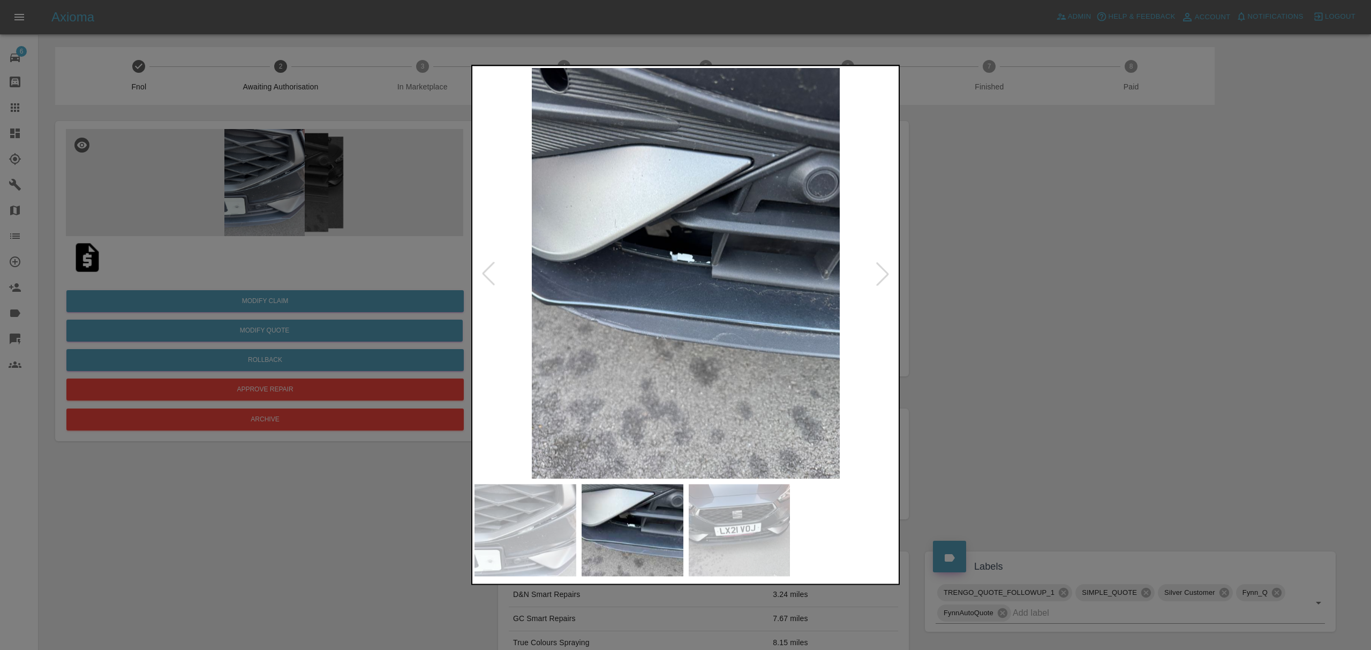
click at [1000, 274] on div at bounding box center [685, 325] width 1371 height 650
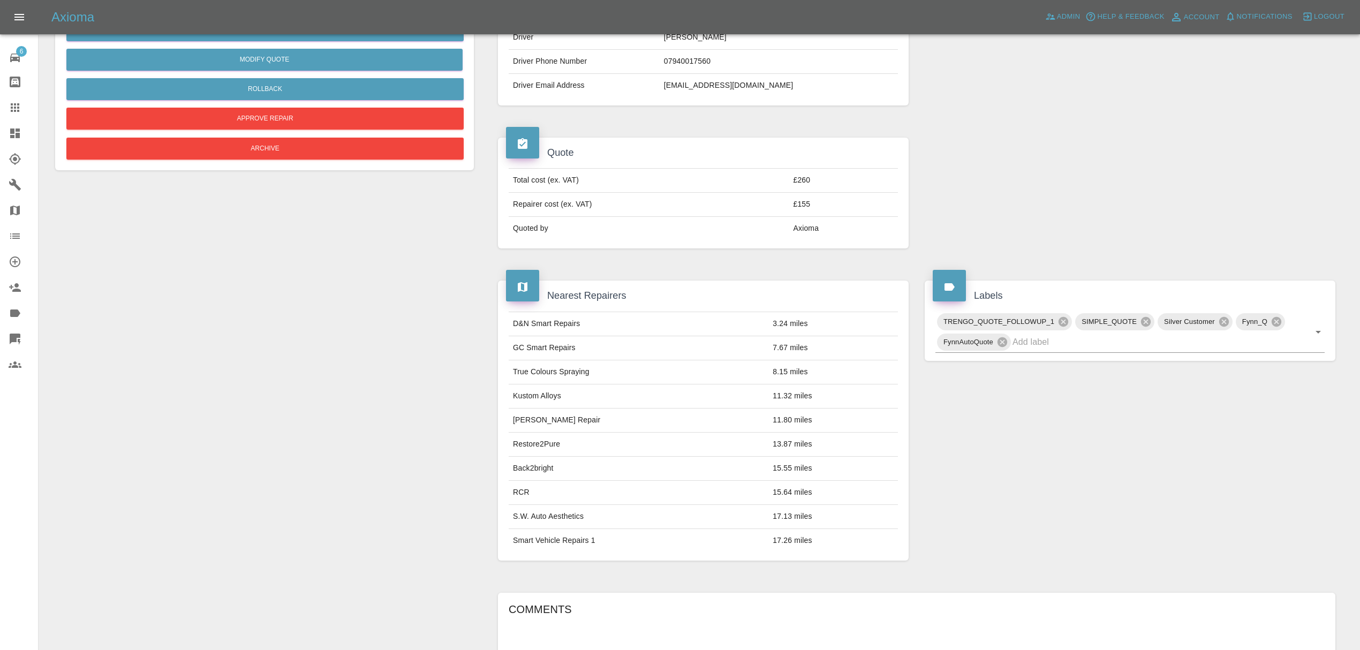
scroll to position [202, 0]
